Goal: Transaction & Acquisition: Purchase product/service

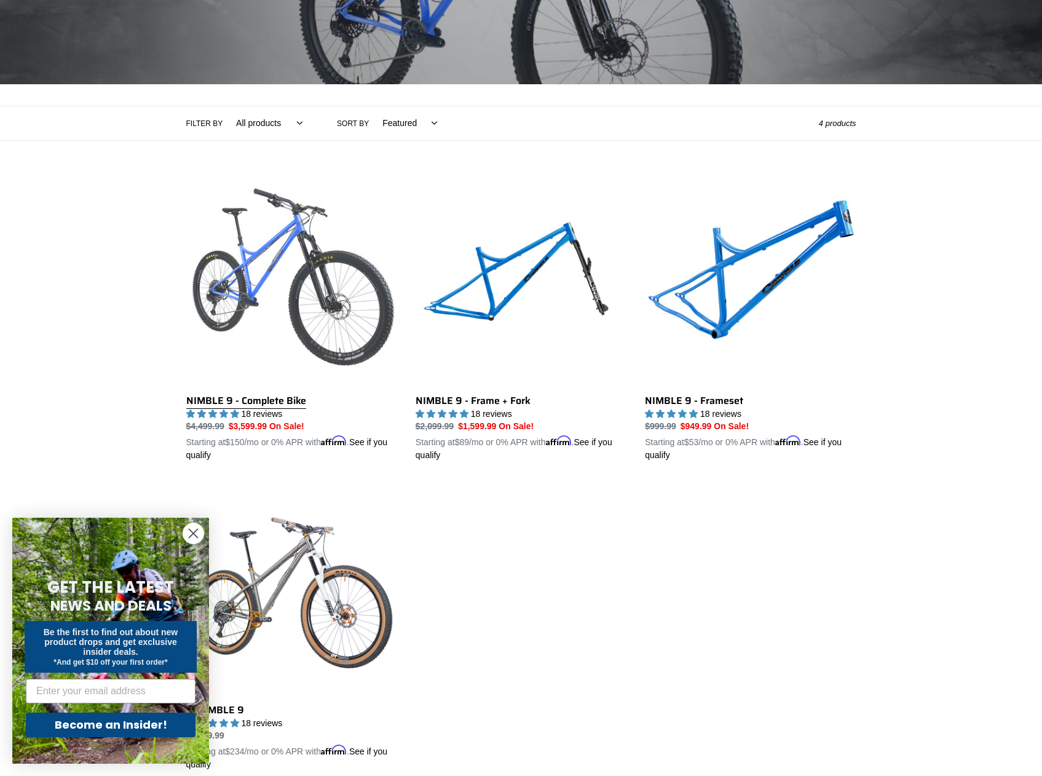
scroll to position [184, 0]
click at [316, 309] on link "NIMBLE 9 - Complete Bike" at bounding box center [291, 319] width 211 height 288
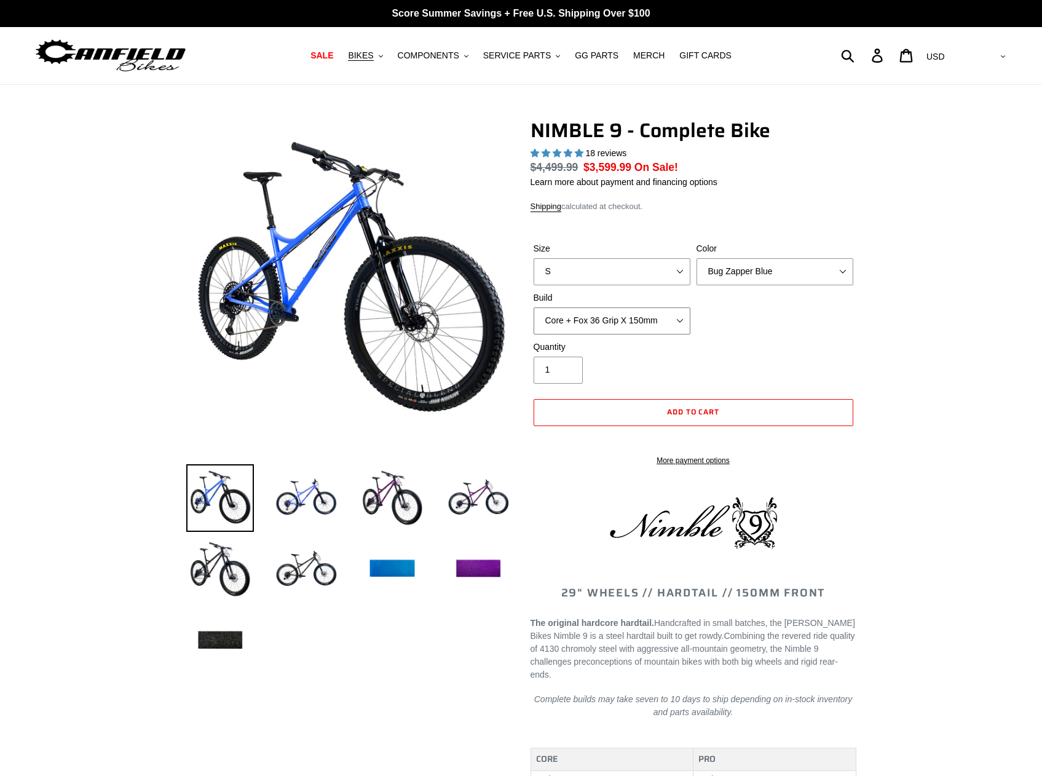
select select "highest-rating"
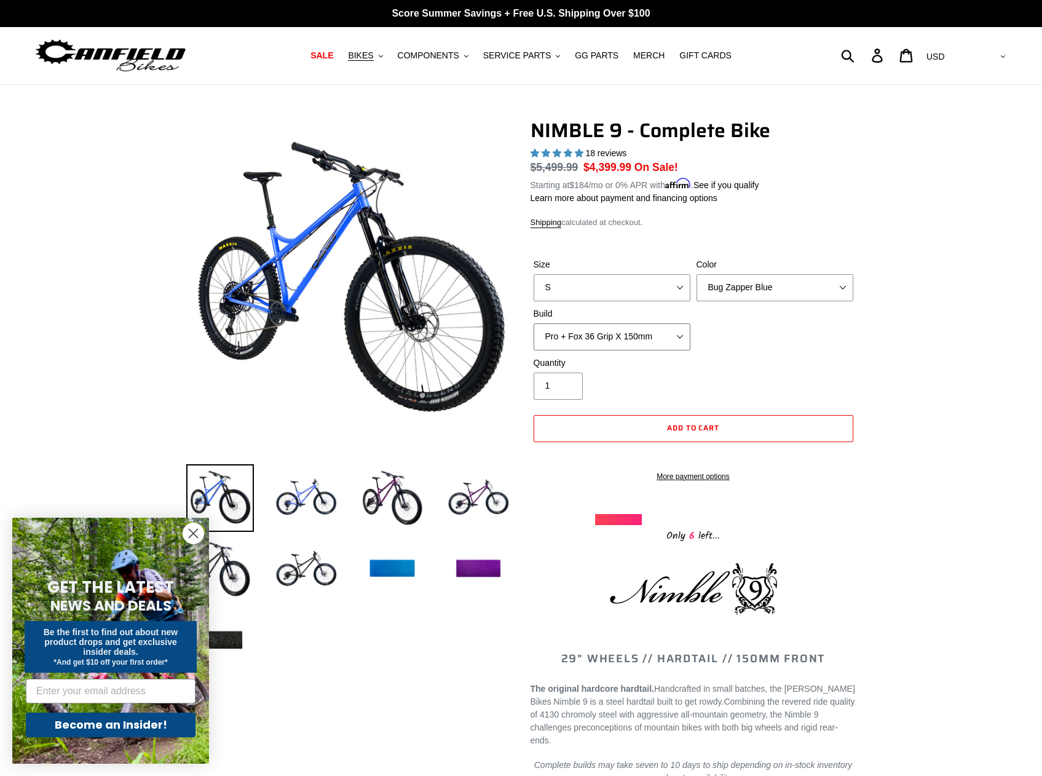
select select "Core + Fox 36 Grip X 150mm"
click at [398, 507] on img at bounding box center [392, 498] width 68 height 68
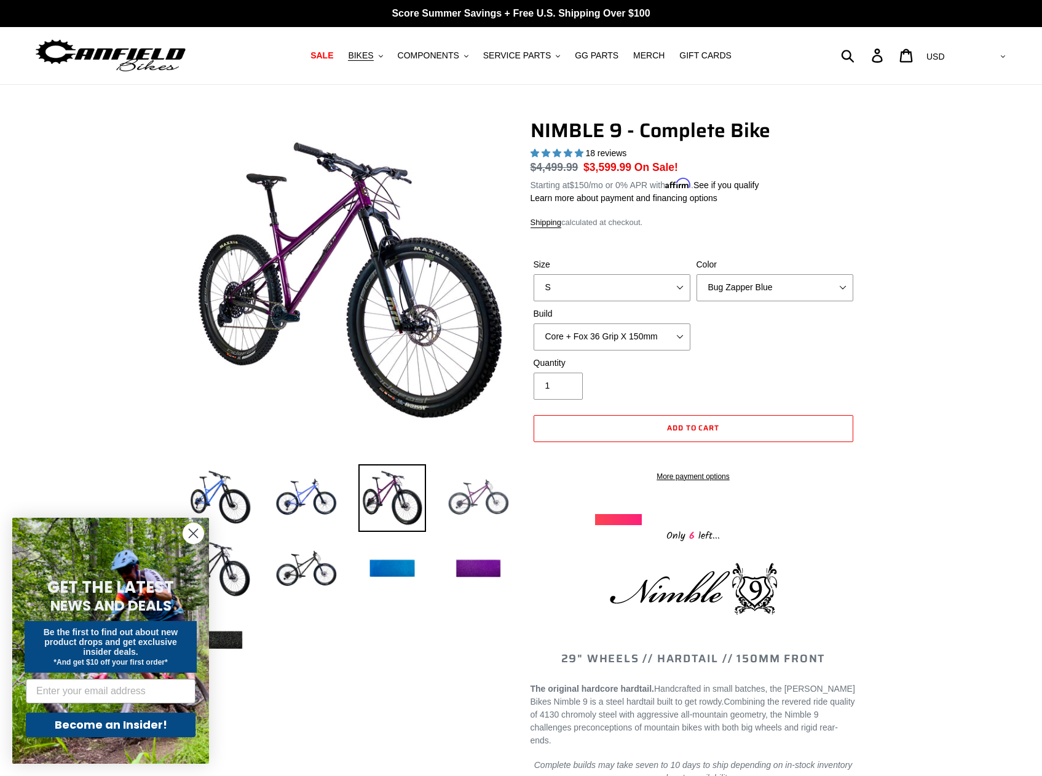
click at [454, 508] on img at bounding box center [479, 498] width 68 height 68
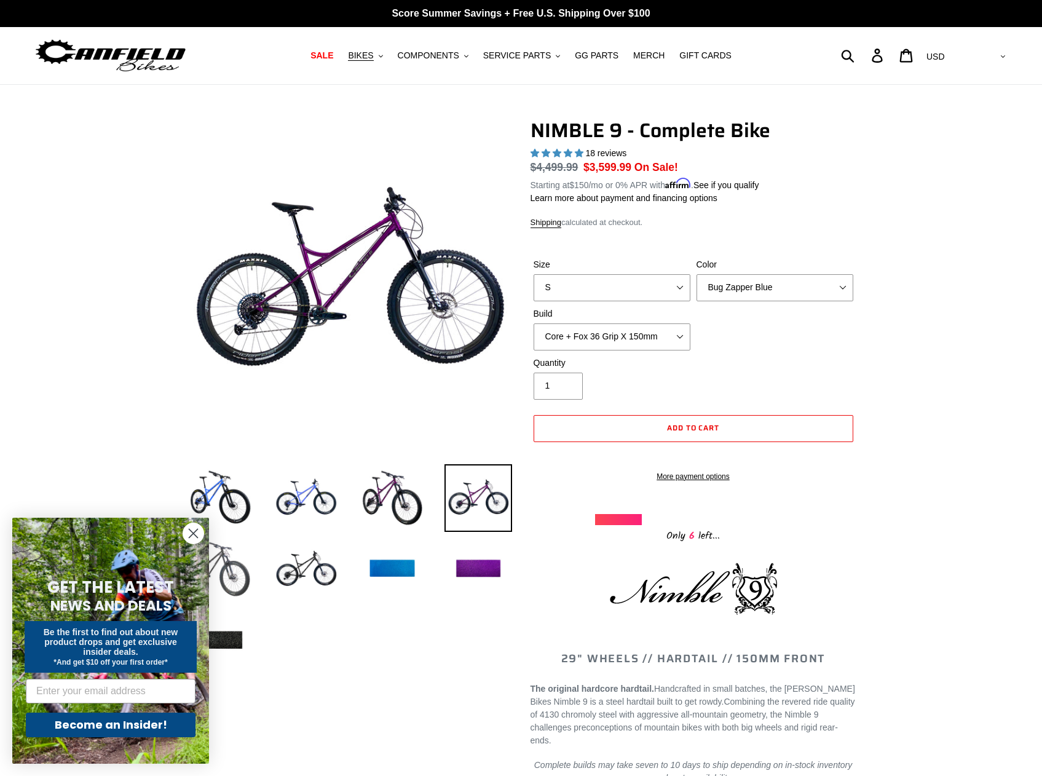
click at [241, 582] on img at bounding box center [220, 570] width 68 height 68
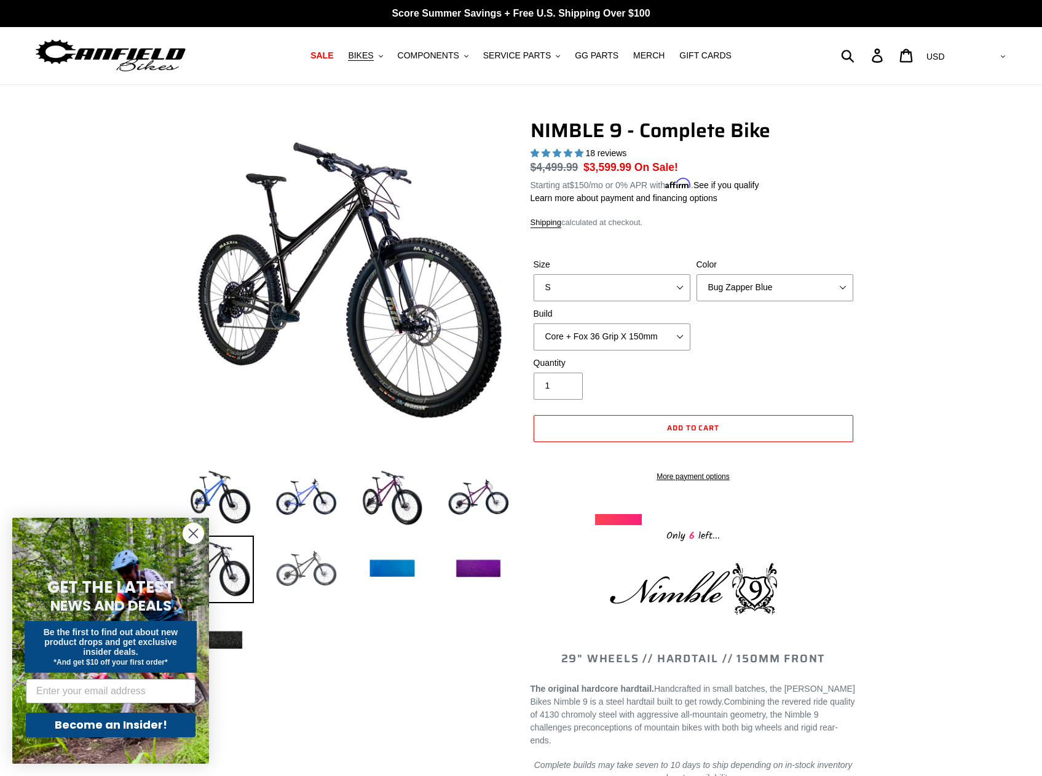
click at [293, 575] on img at bounding box center [306, 570] width 68 height 68
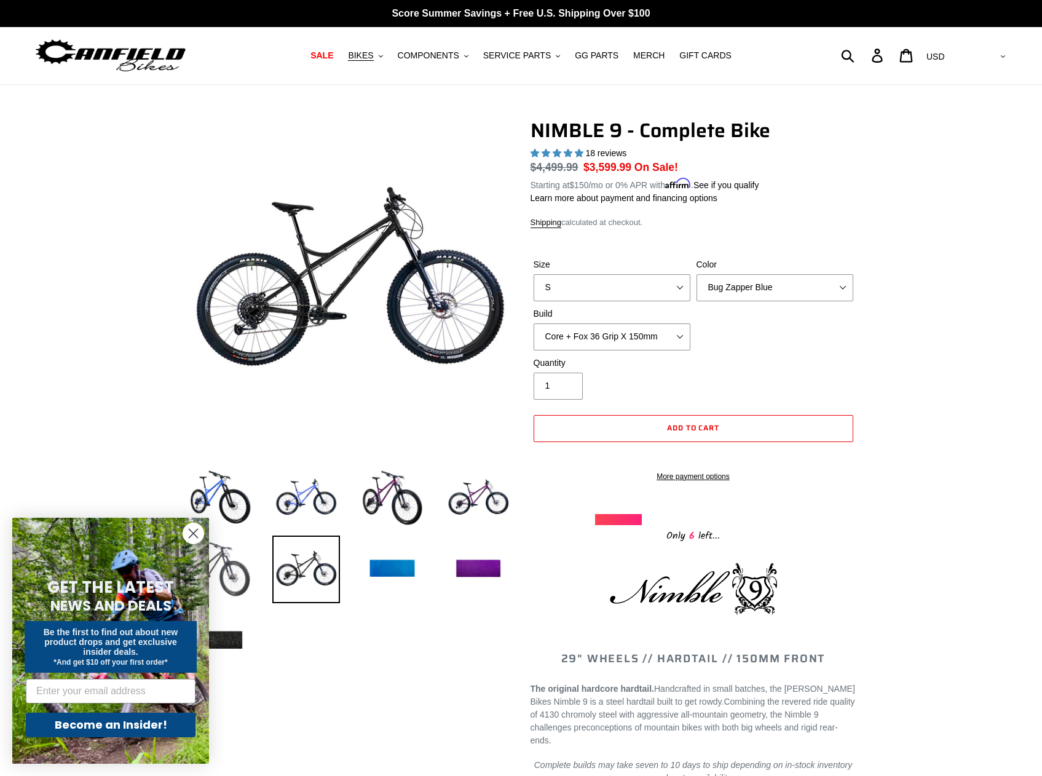
click at [244, 583] on img at bounding box center [220, 570] width 68 height 68
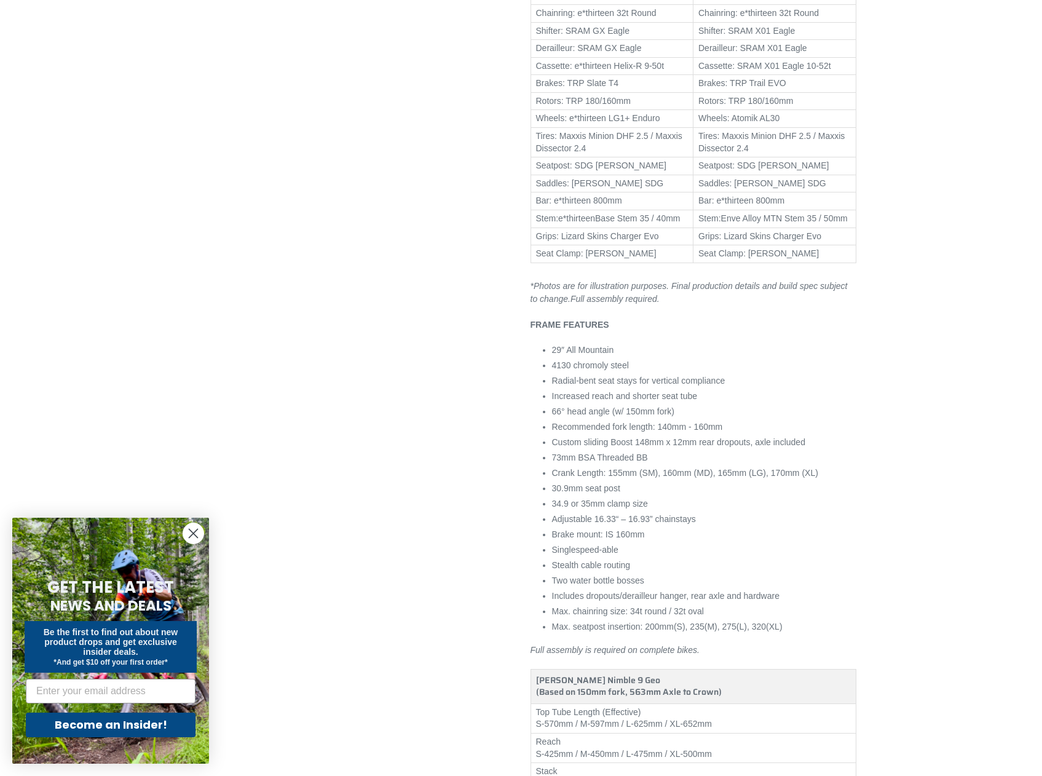
scroll to position [496, 0]
